Goal: Information Seeking & Learning: Learn about a topic

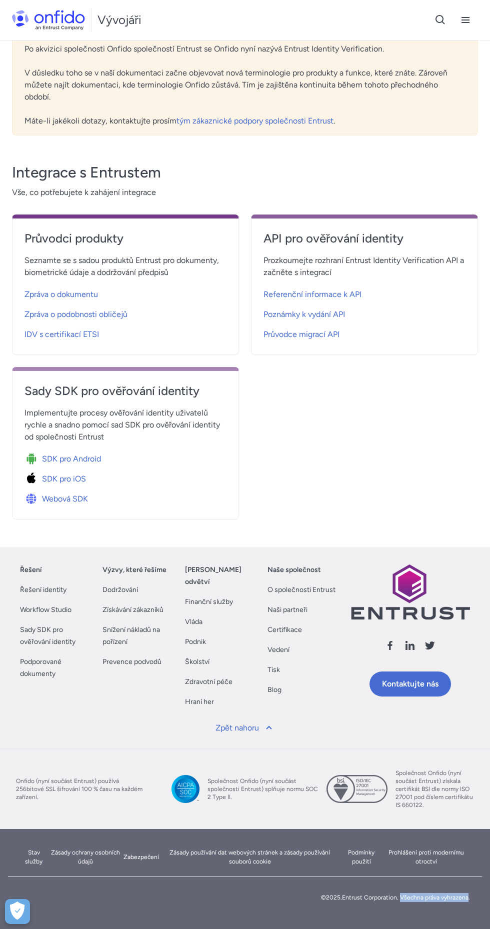
click at [103, 462] on link "SDK pro Android" at bounding box center [126, 457] width 202 height 20
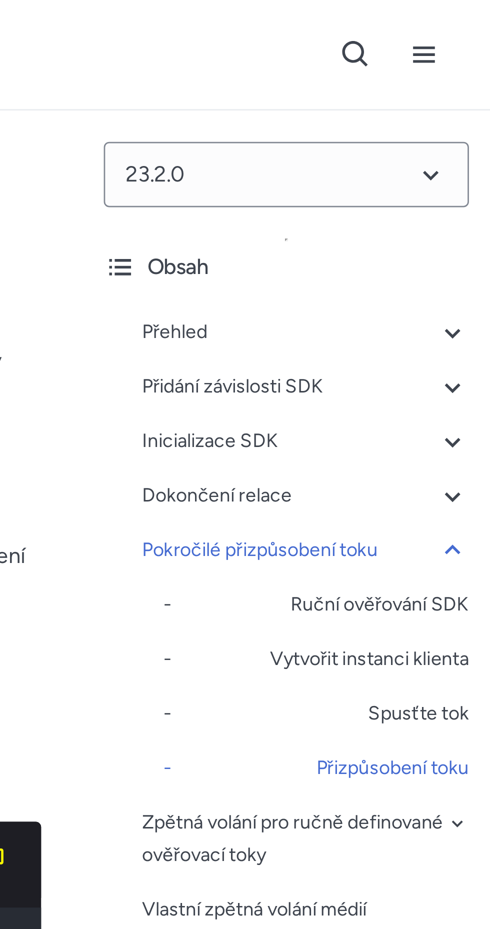
scroll to position [16677, 0]
click at [427, 121] on div "Přehled" at bounding box center [422, 122] width 120 height 12
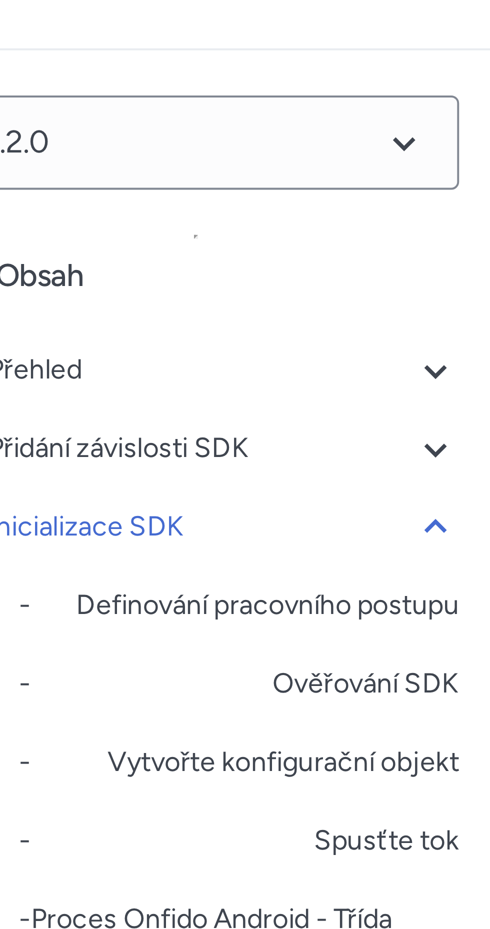
scroll to position [5338, 0]
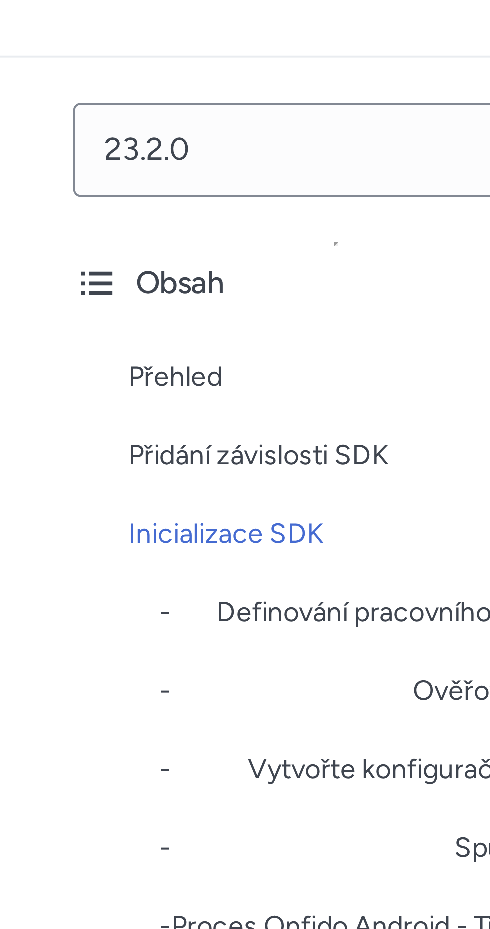
click at [427, 120] on div "Přehled" at bounding box center [422, 122] width 120 height 12
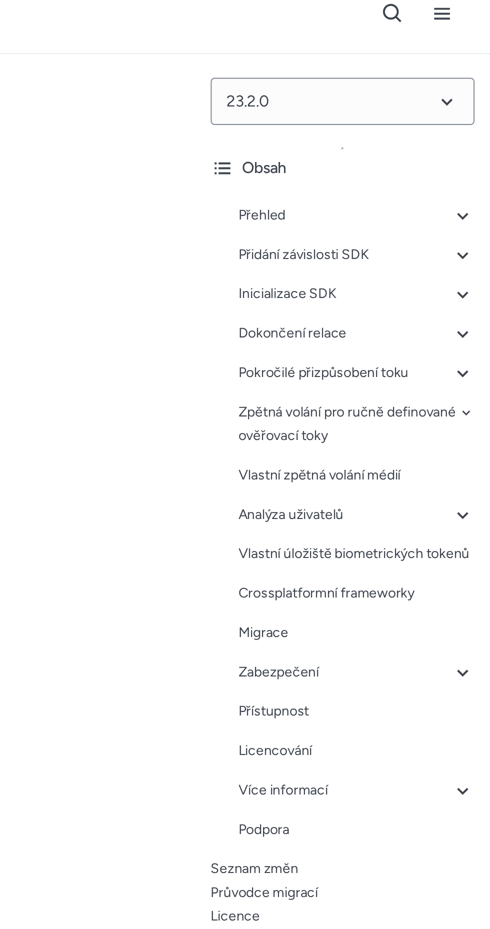
scroll to position [4, 0]
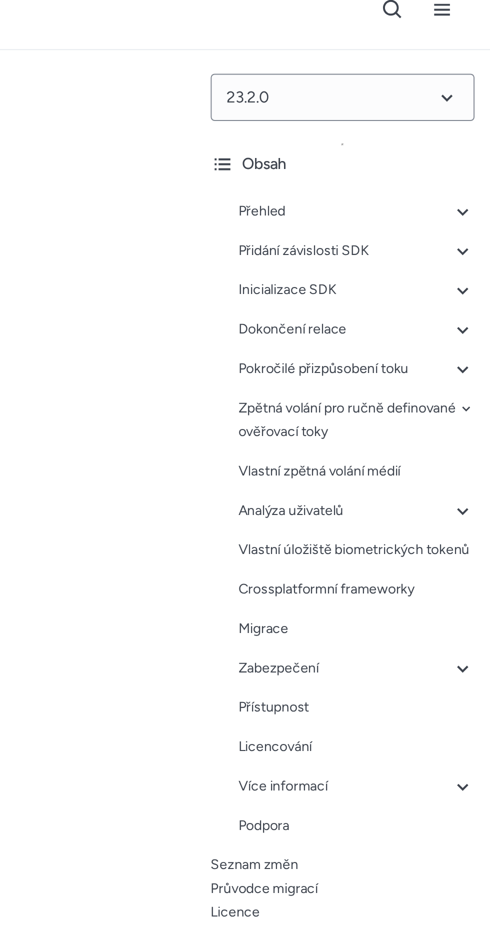
click at [361, 129] on div "Obsah" at bounding box center [415, 132] width 134 height 12
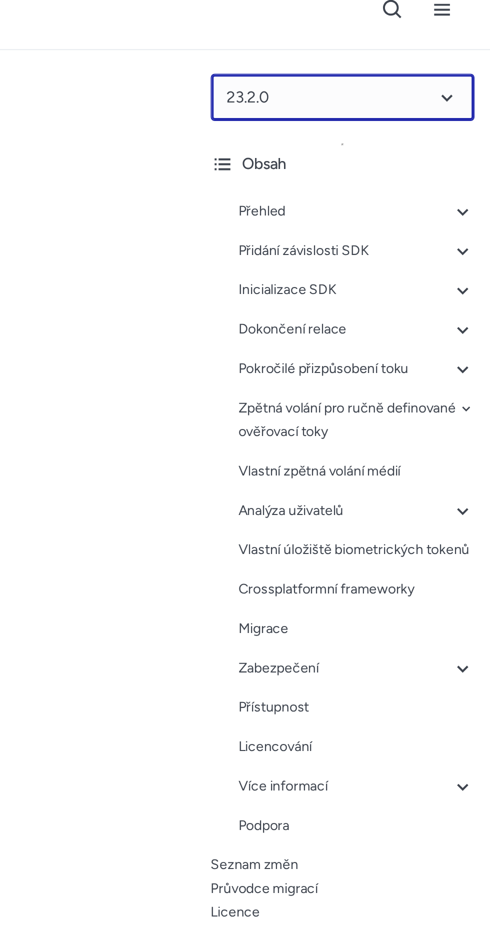
click at [451, 106] on select at bounding box center [415, 98] width 134 height 24
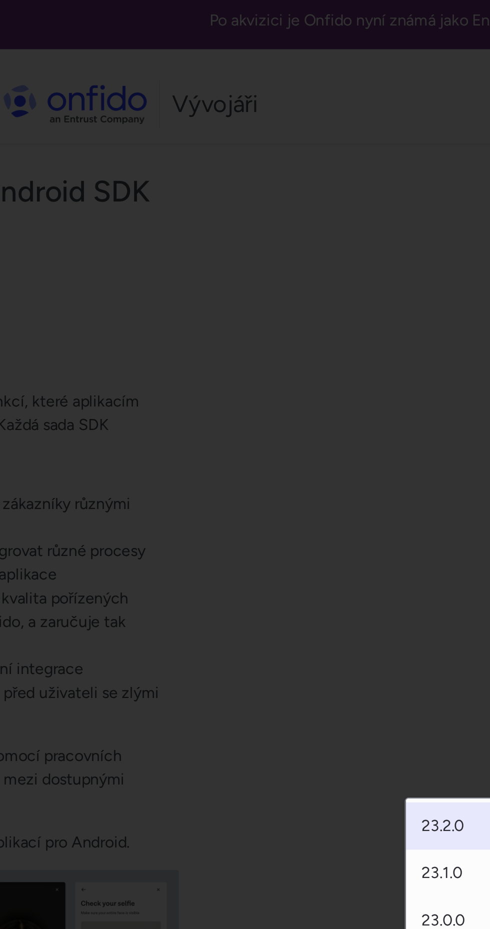
click at [348, 109] on div "23.2.0 23.1.0 23.0.0 22.9.2 22.9.1 22.9.0 22.8.0 22.7.0 22.6.0 22.5.0 22.4.0 22…" at bounding box center [415, 97] width 134 height 24
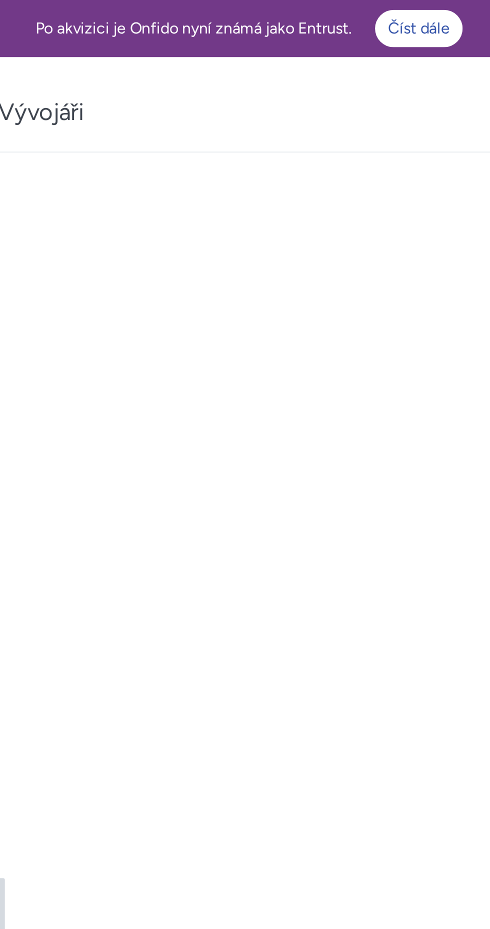
scroll to position [0, 0]
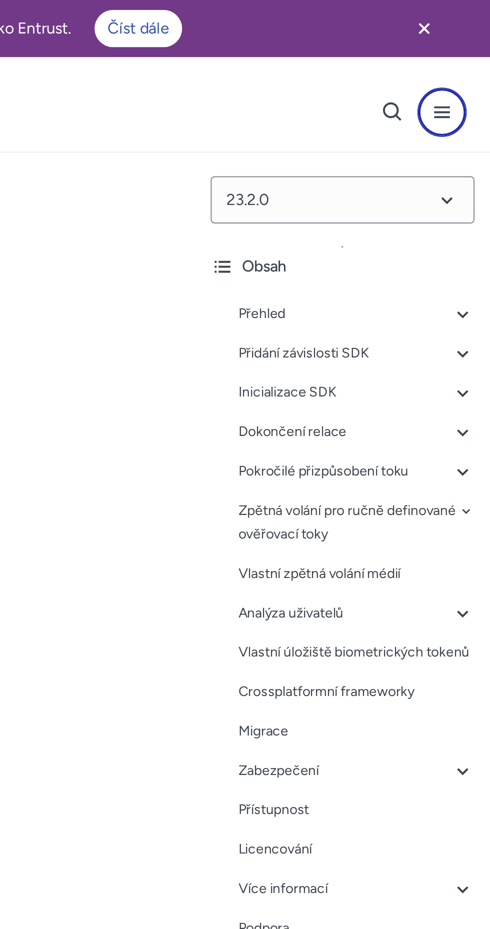
click at [461, 50] on button at bounding box center [465, 57] width 25 height 25
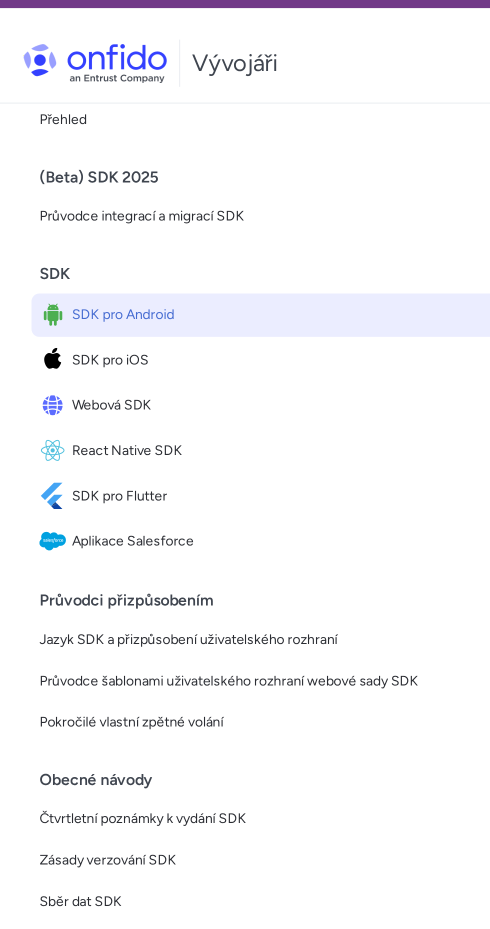
click at [82, 231] on span "Webová SDK" at bounding box center [250, 231] width 426 height 14
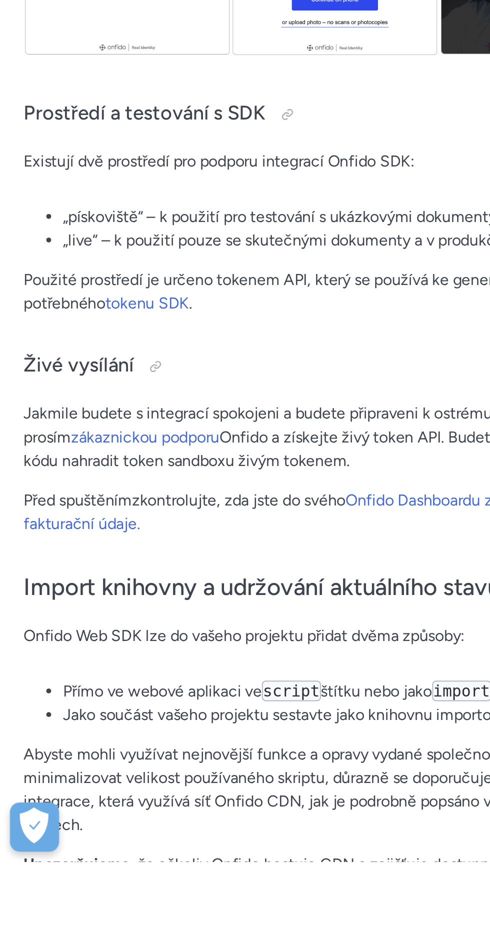
scroll to position [63, 0]
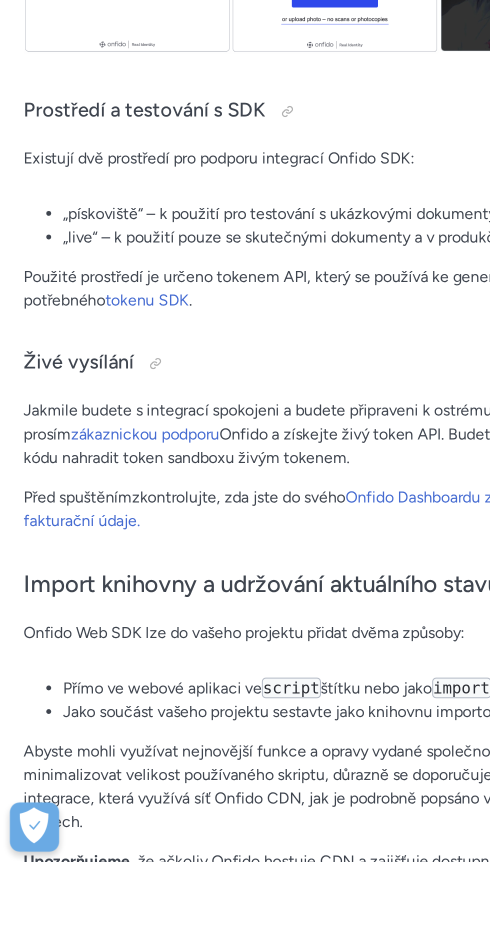
click at [54, 646] on font "tokenu SDK" at bounding box center [75, 644] width 43 height 10
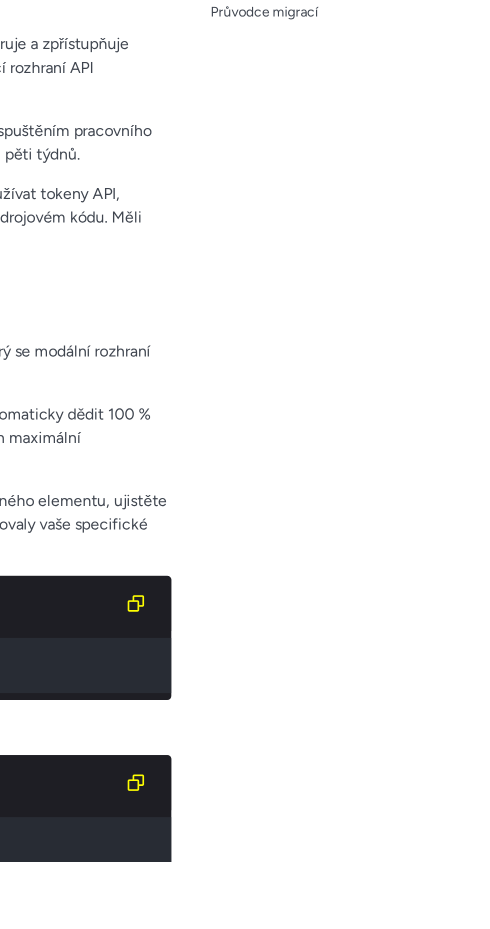
scroll to position [2117, 0]
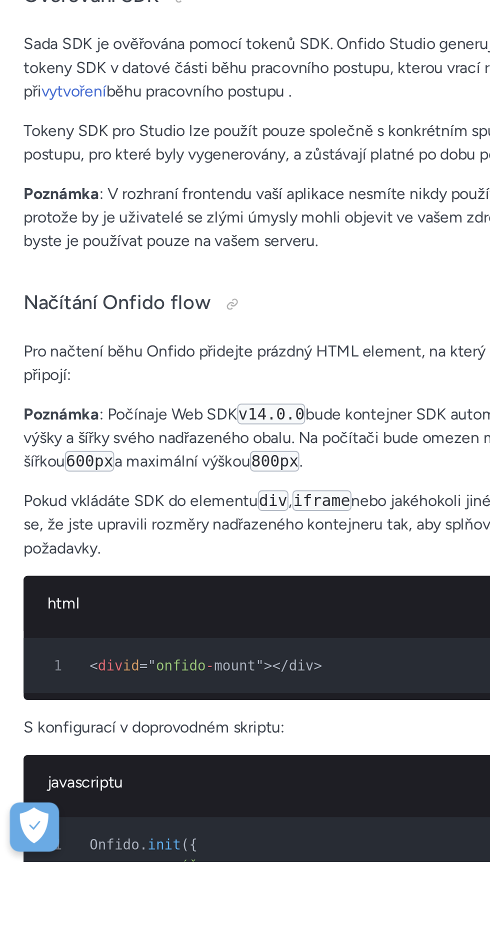
click at [54, 543] on font "běhu pracovního postupu ." at bounding box center [101, 538] width 94 height 10
click at [28, 543] on font "vytvoření" at bounding box center [37, 538] width 33 height 10
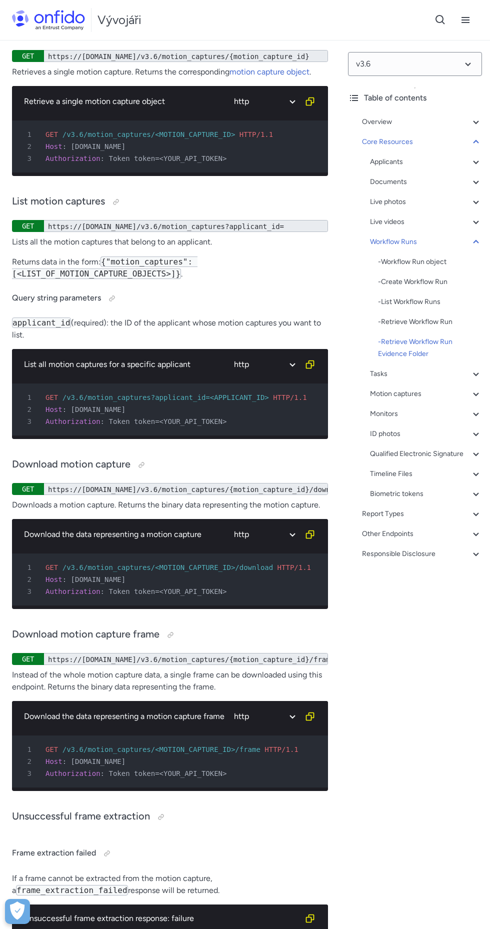
scroll to position [39844, 0]
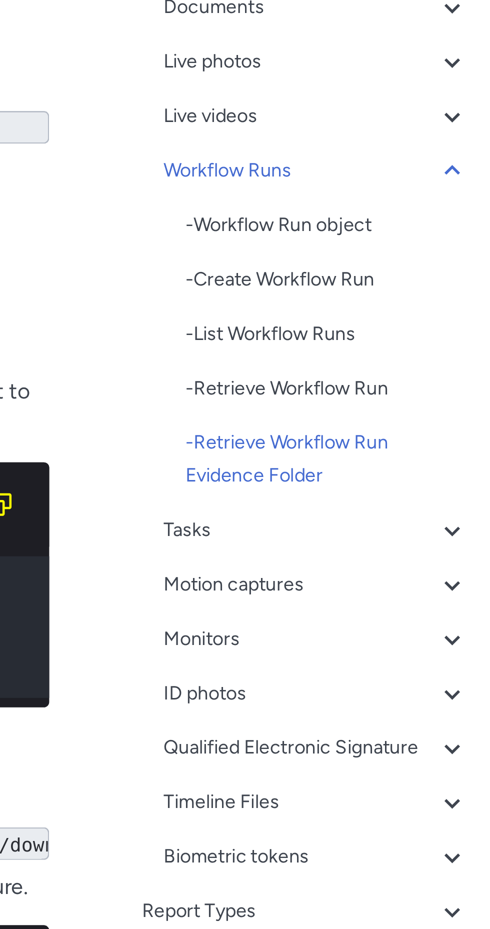
click at [420, 435] on div "ID photos" at bounding box center [426, 434] width 112 height 12
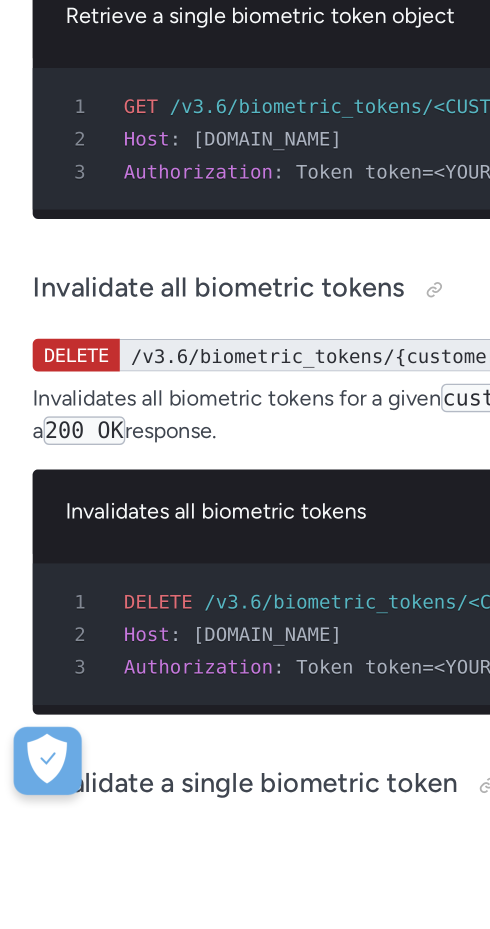
scroll to position [49424, 0]
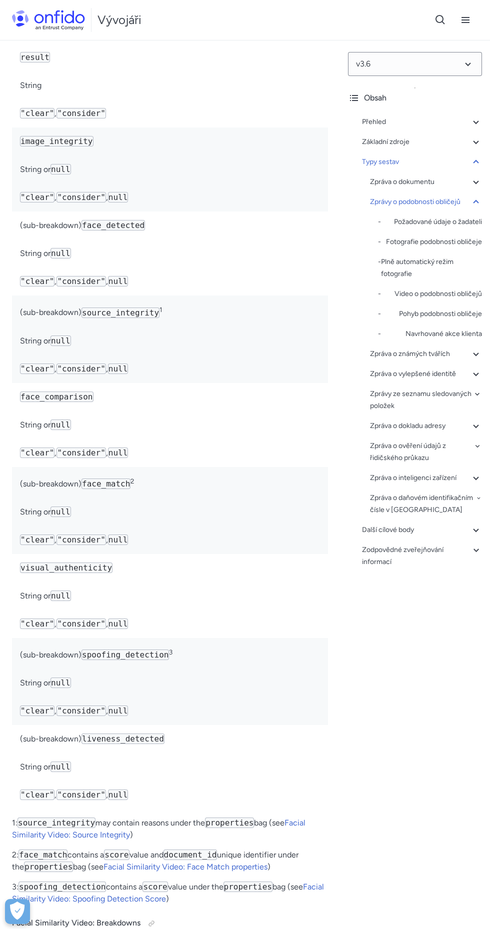
scroll to position [73394, 0]
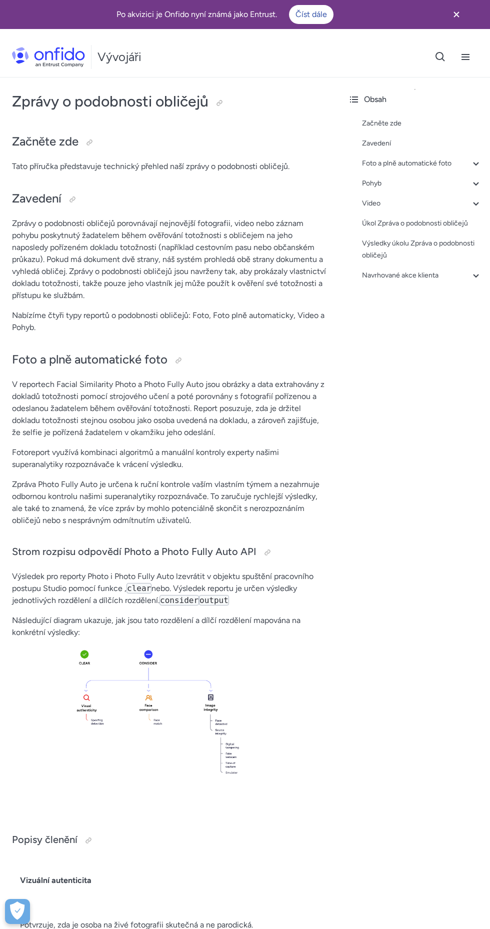
click at [90, 139] on div at bounding box center [90, 143] width 8 height 8
click at [243, 94] on h1 "Zprávy o podobnosti obličejů" at bounding box center [170, 102] width 316 height 20
click at [221, 102] on div at bounding box center [220, 103] width 8 height 8
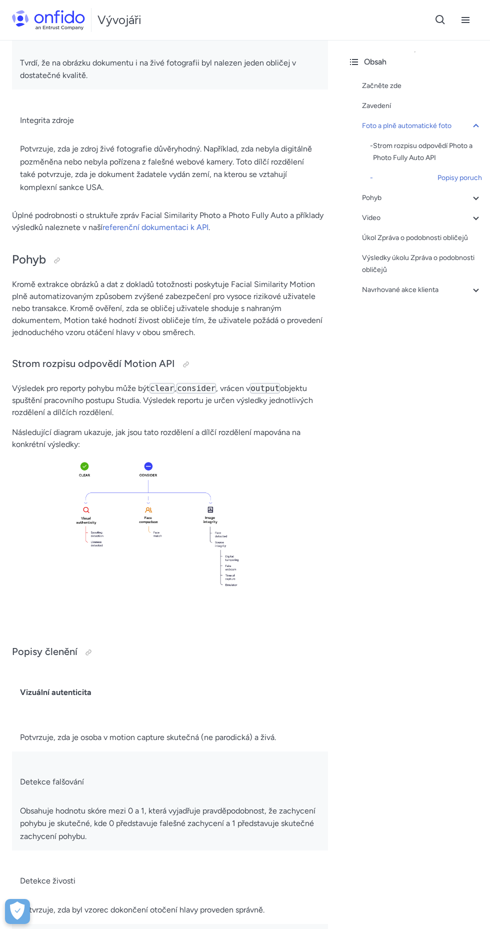
scroll to position [1298, 0]
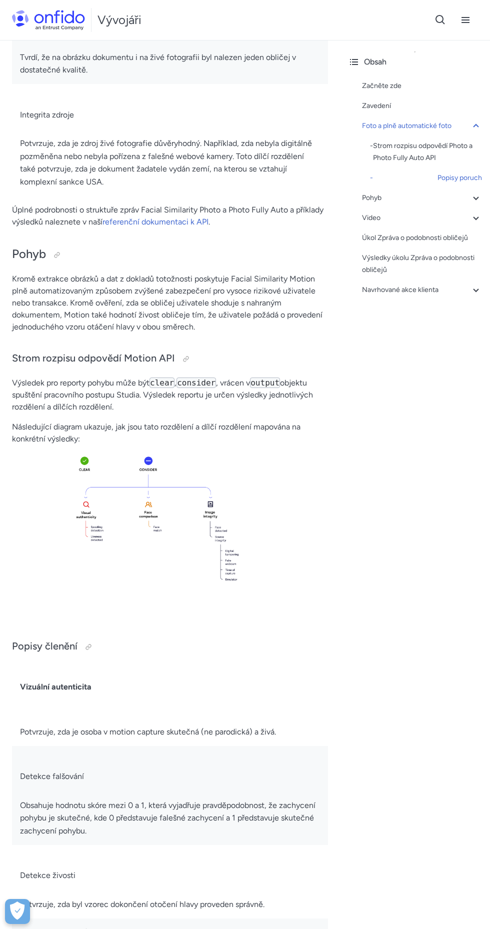
click at [188, 227] on font "referenční dokumentaci k API" at bounding box center [156, 222] width 106 height 10
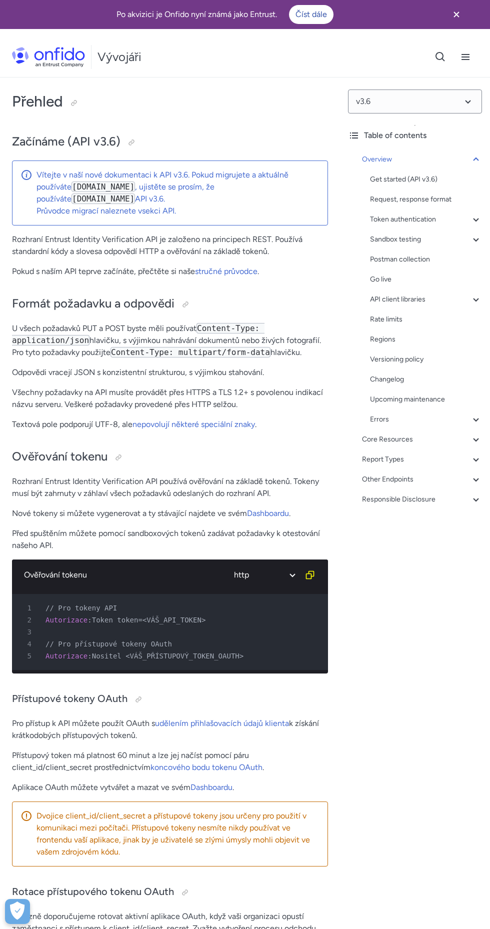
select select "http"
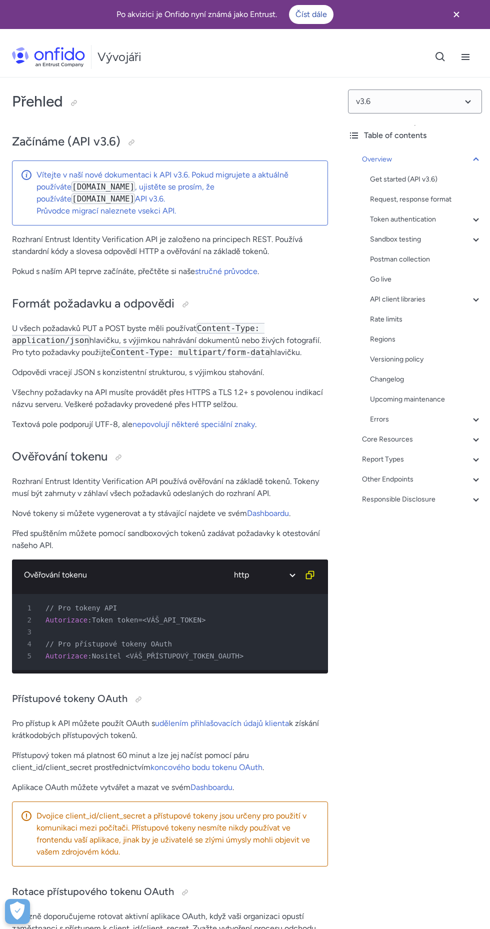
select select "http"
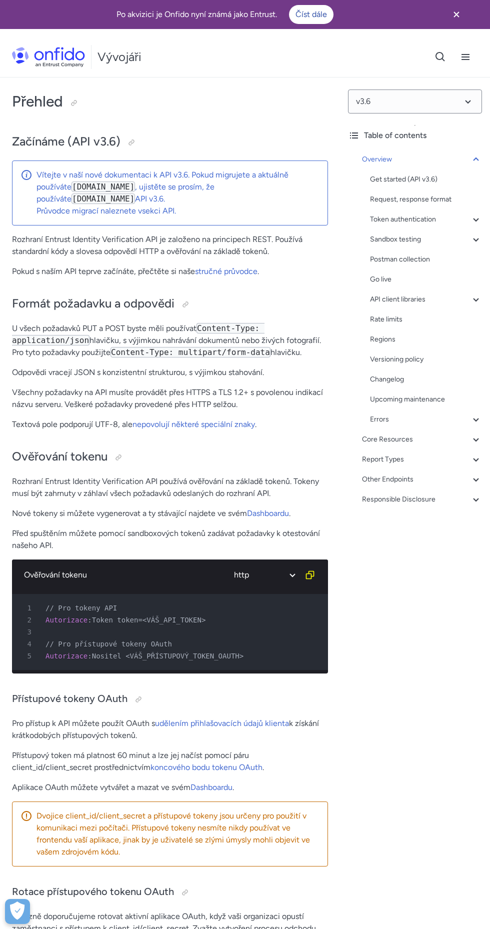
select select "http"
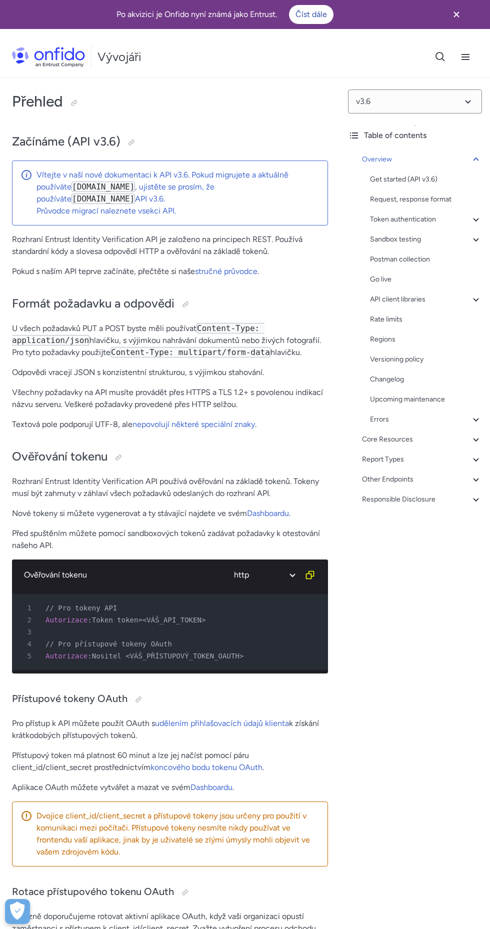
select select "http"
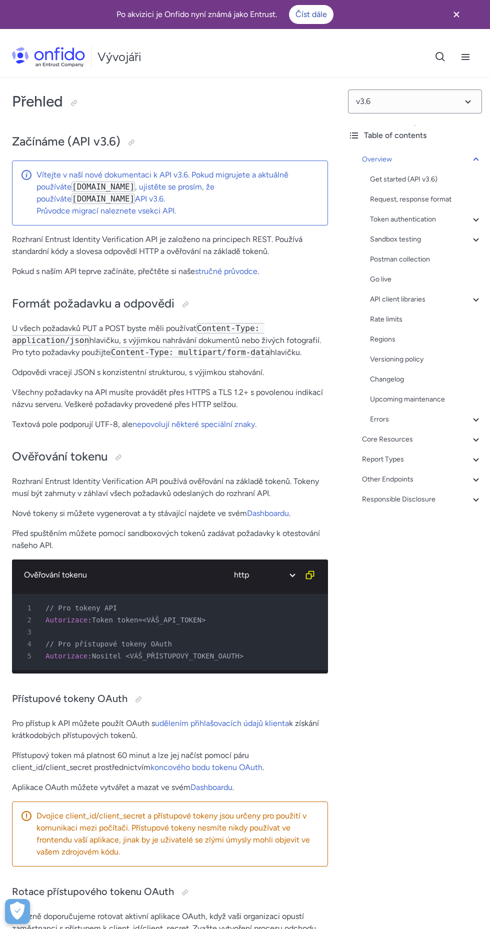
select select "http"
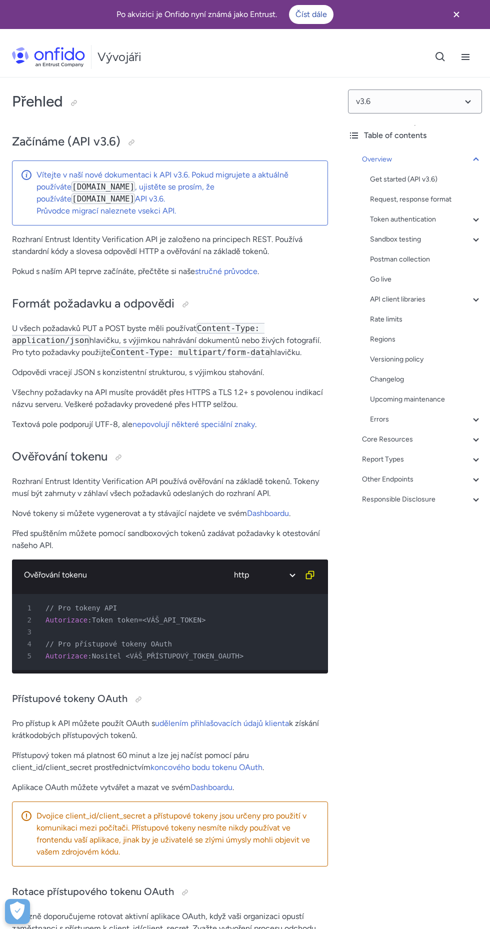
select select "http"
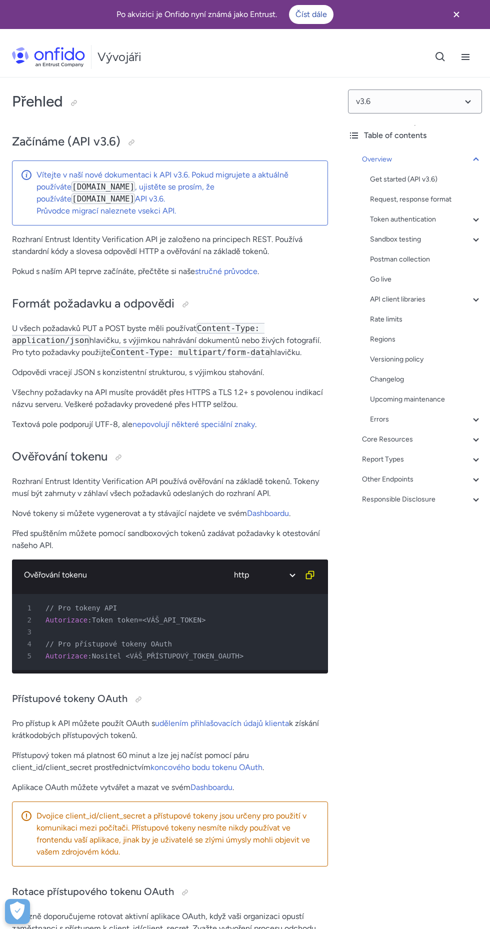
select select "http"
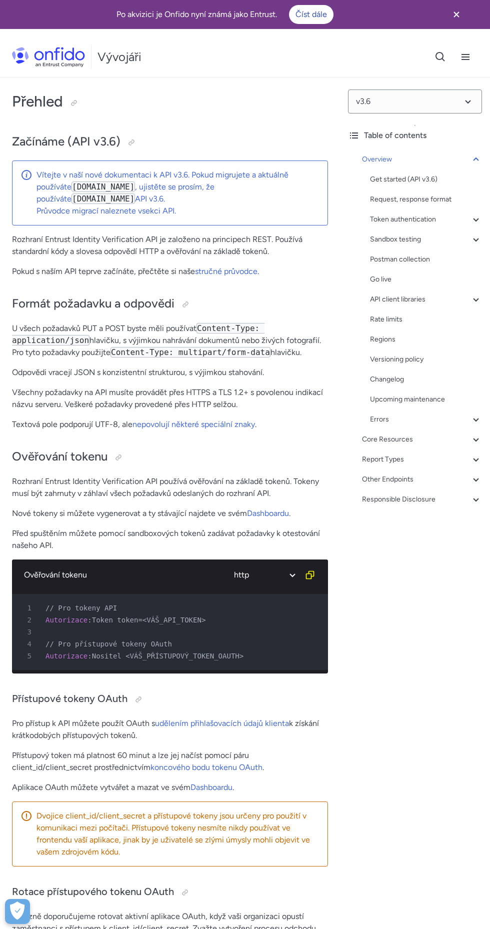
select select "http"
click at [186, 424] on font "nepovolují některé speciální znaky" at bounding box center [194, 425] width 123 height 10
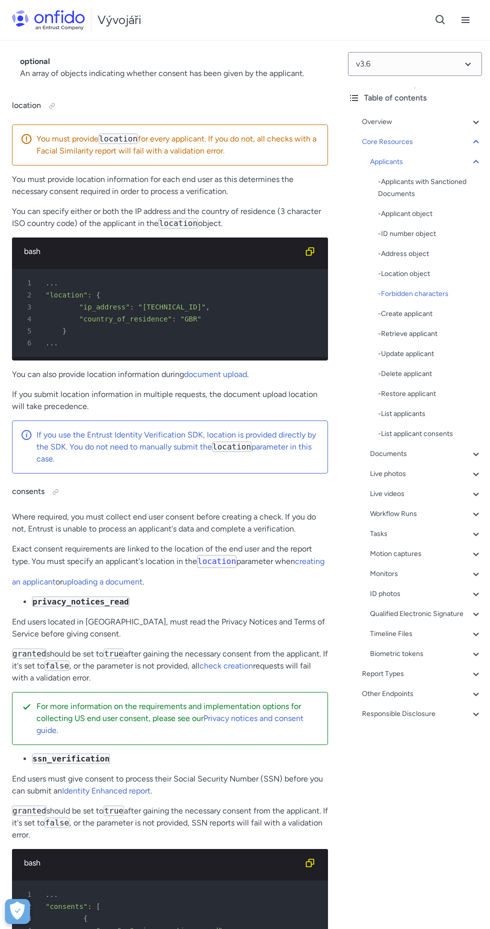
scroll to position [17977, 0]
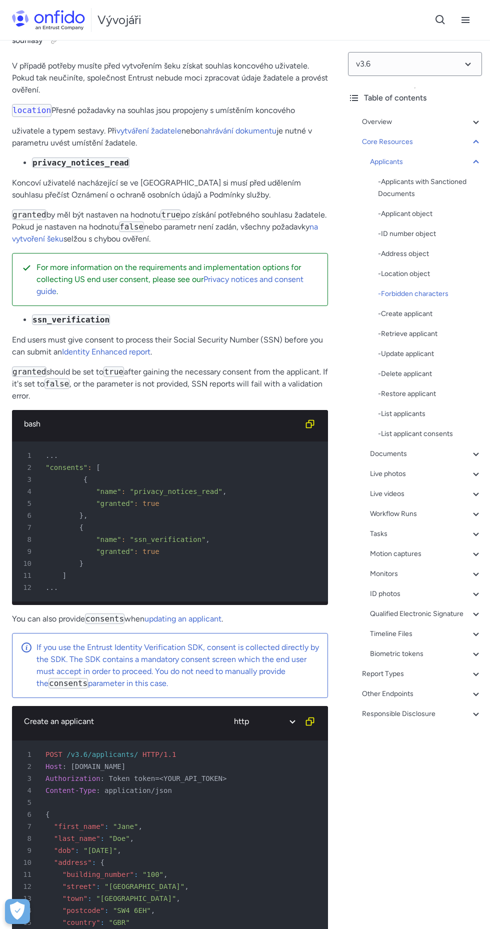
scroll to position [18405, 0]
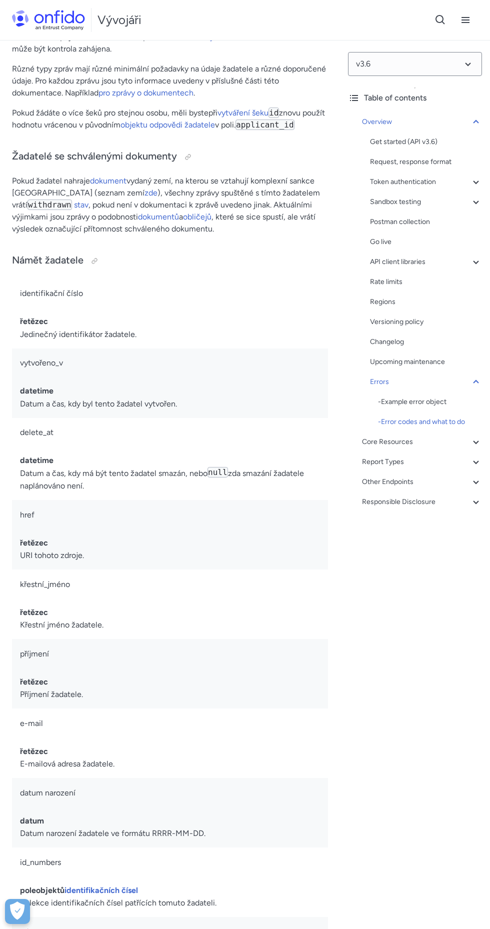
scroll to position [13013, 0]
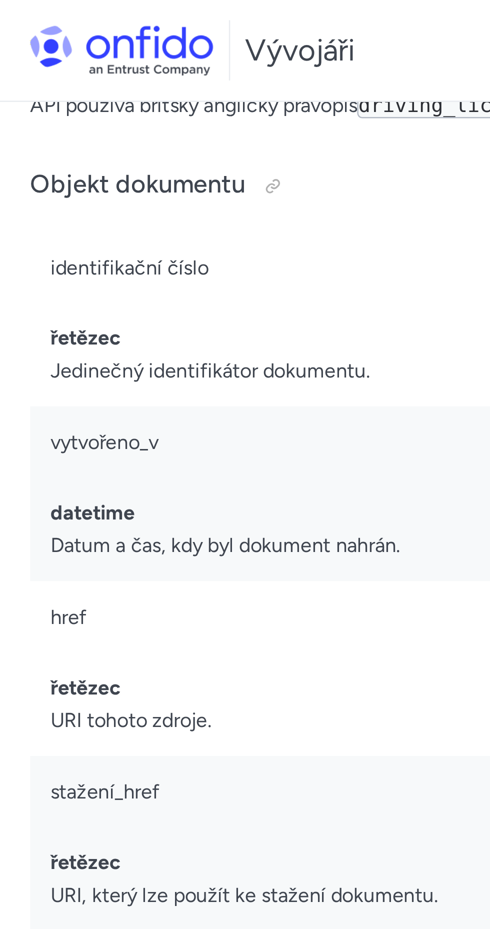
scroll to position [21146, 0]
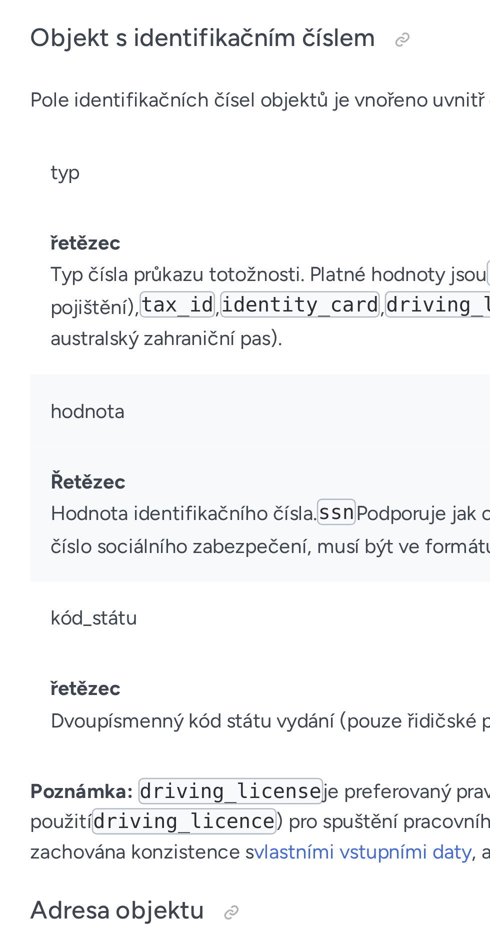
scroll to position [14817, 0]
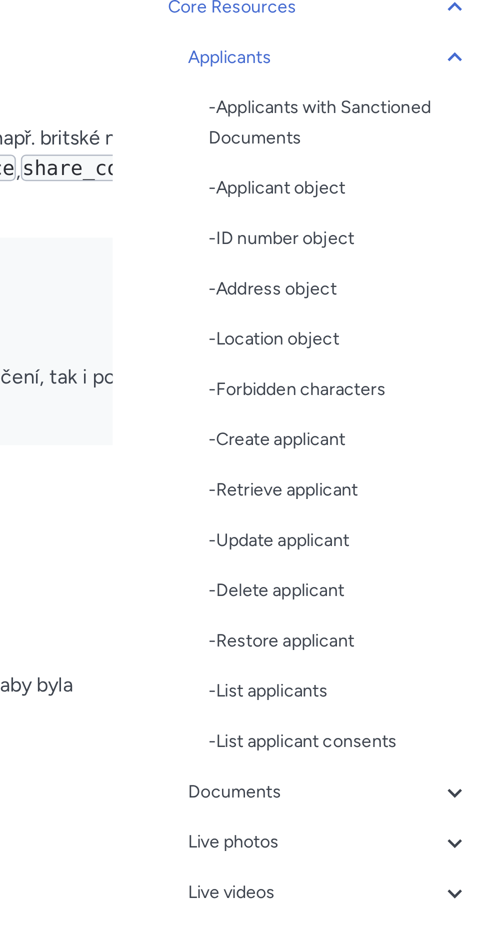
scroll to position [14779, 0]
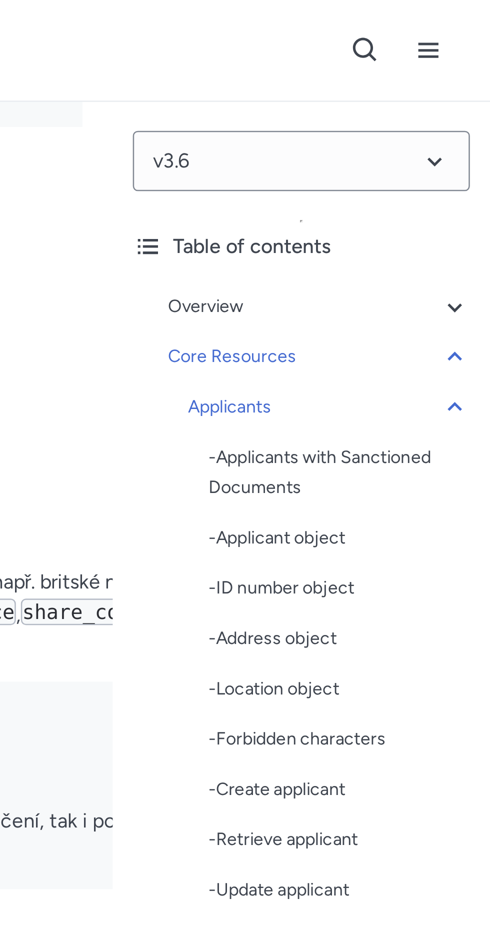
click at [433, 238] on div "- ID number object" at bounding box center [430, 234] width 104 height 12
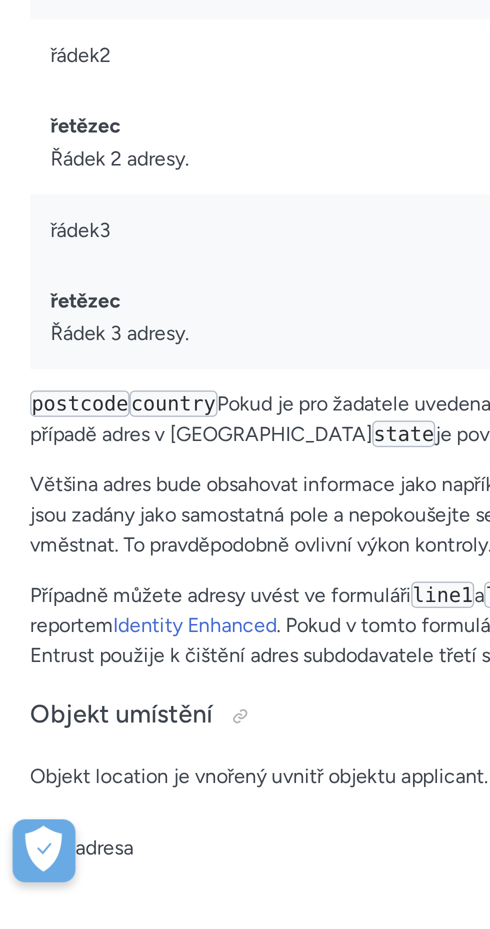
scroll to position [15961, 0]
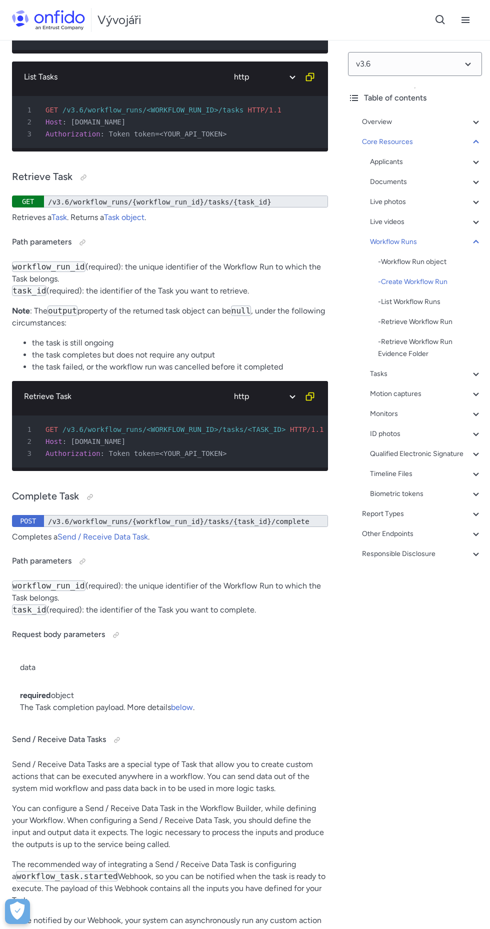
scroll to position [37917, 0]
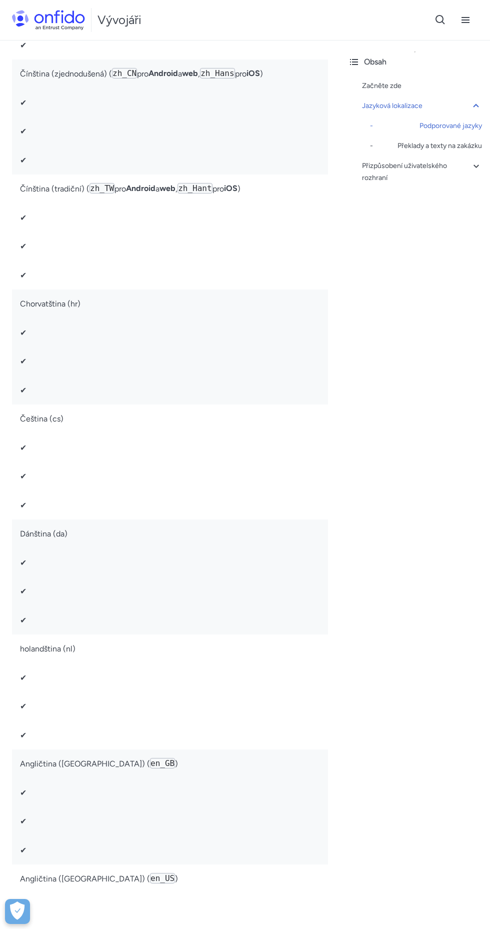
scroll to position [890, 0]
click at [266, 460] on td "✔" at bounding box center [170, 445] width 316 height 29
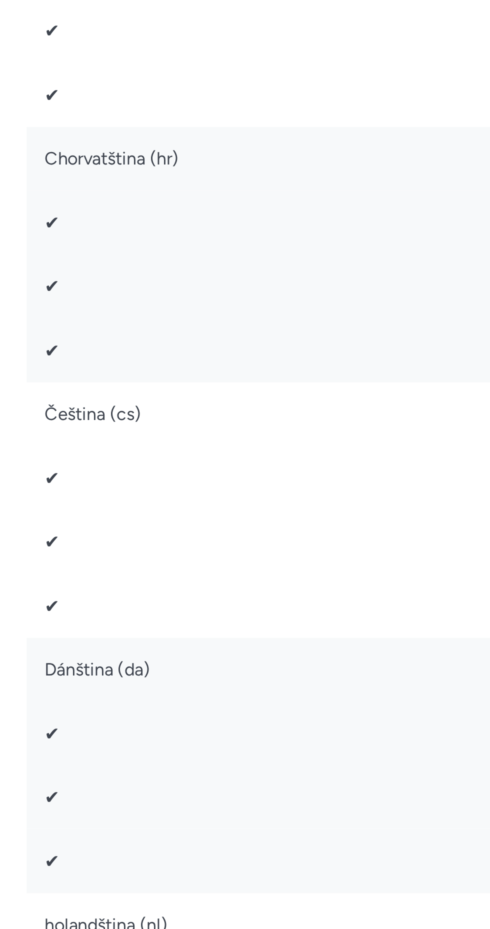
click at [37, 456] on td "✔" at bounding box center [170, 445] width 316 height 29
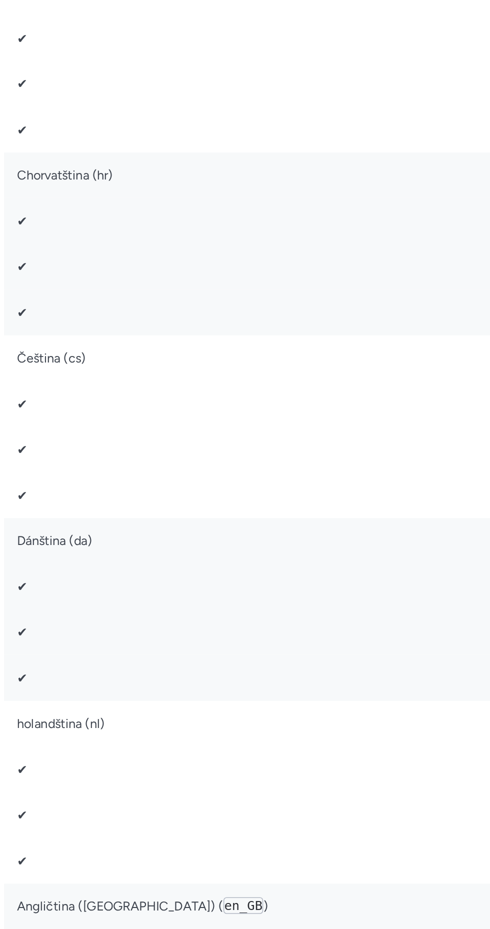
scroll to position [890, 0]
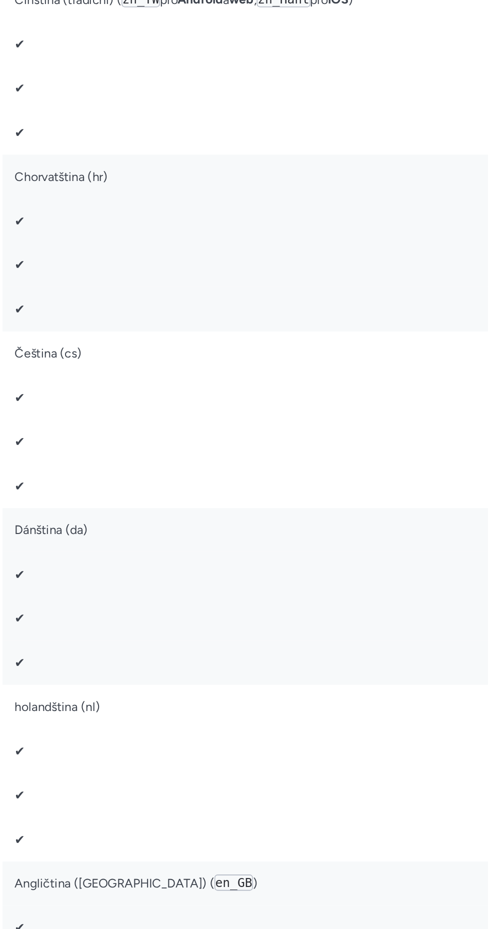
click at [99, 469] on td "✔" at bounding box center [170, 474] width 316 height 29
click at [71, 431] on td "Čeština (cs)" at bounding box center [170, 417] width 316 height 29
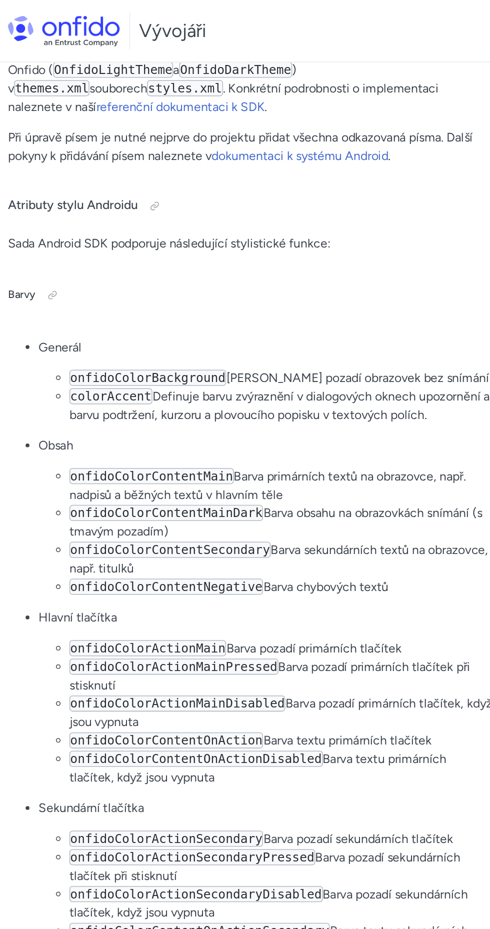
scroll to position [7570, 0]
click at [101, 14] on div at bounding box center [100, 10] width 8 height 8
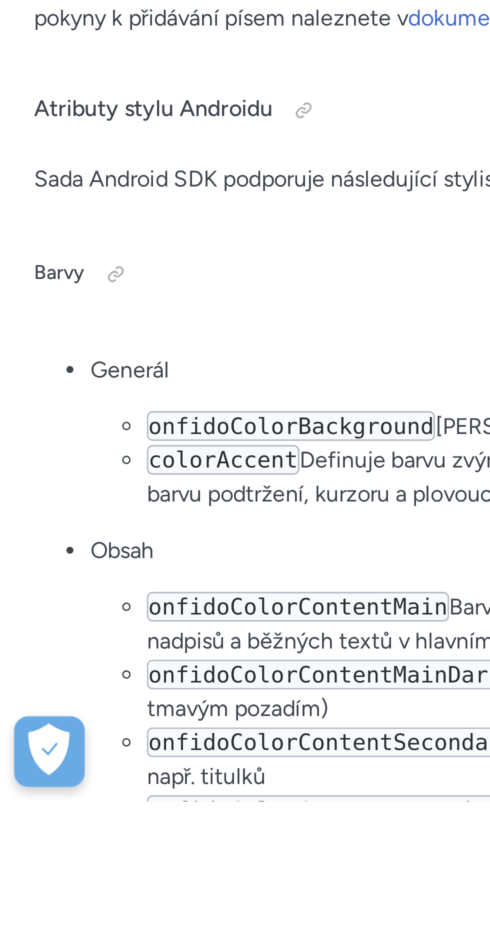
scroll to position [7024, 0]
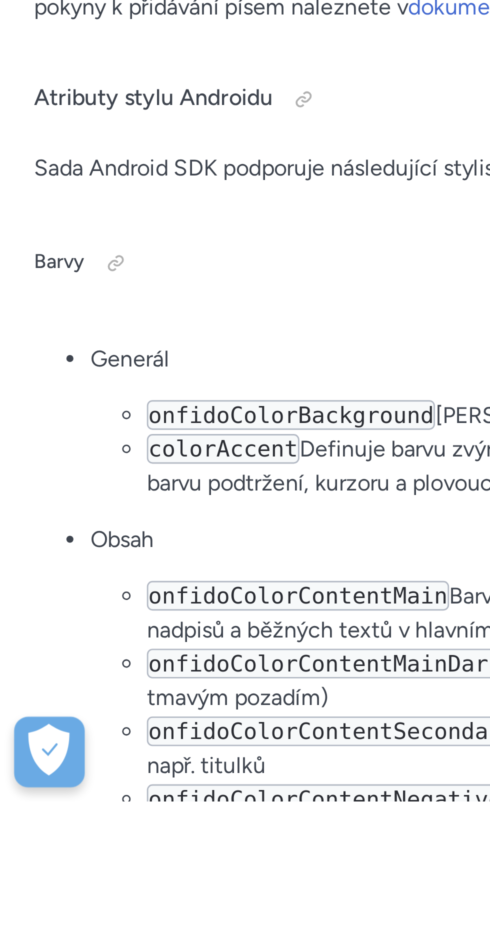
click at [92, 564] on div at bounding box center [100, 556] width 16 height 16
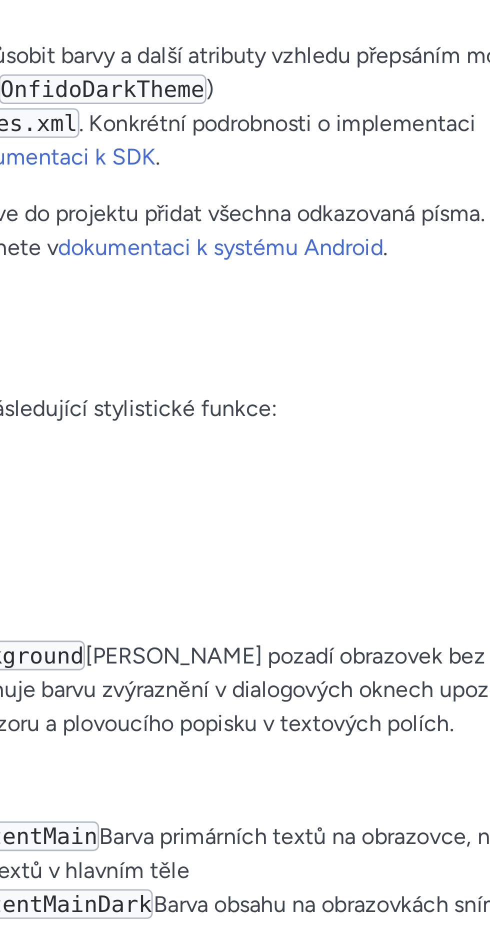
click at [250, 562] on font "dokumentaci k systému Android" at bounding box center [202, 558] width 115 height 10
